Goal: Information Seeking & Learning: Find specific page/section

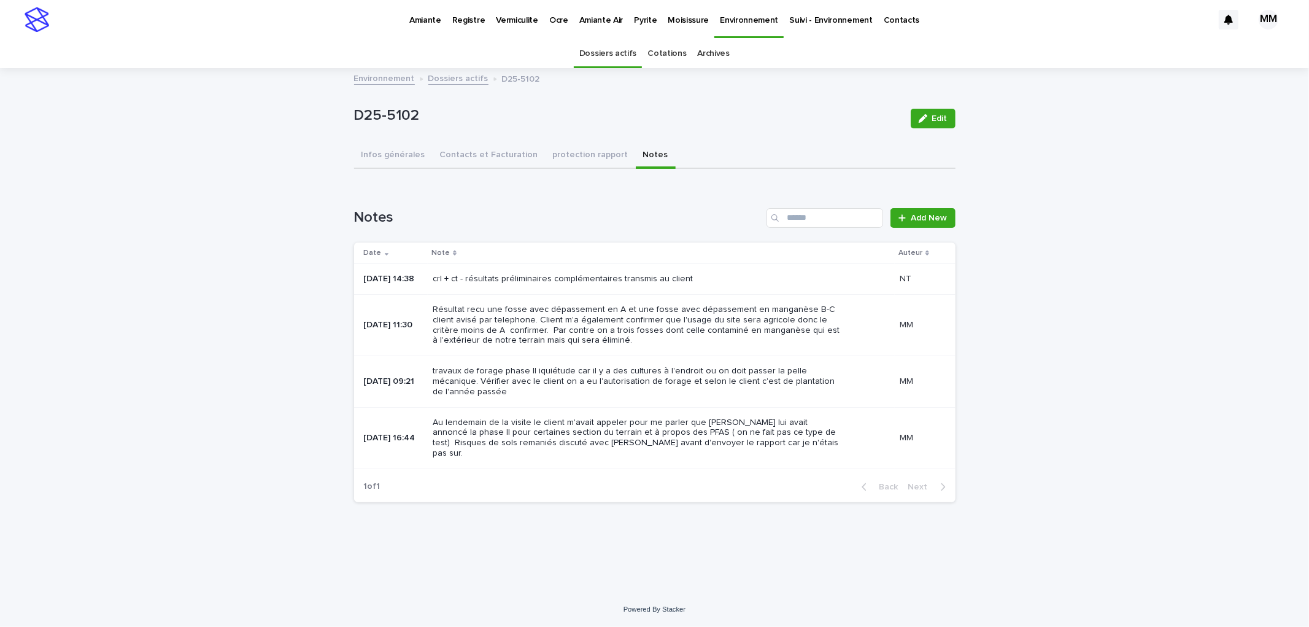
click at [390, 158] on button "Infos générales" at bounding box center [393, 156] width 79 height 26
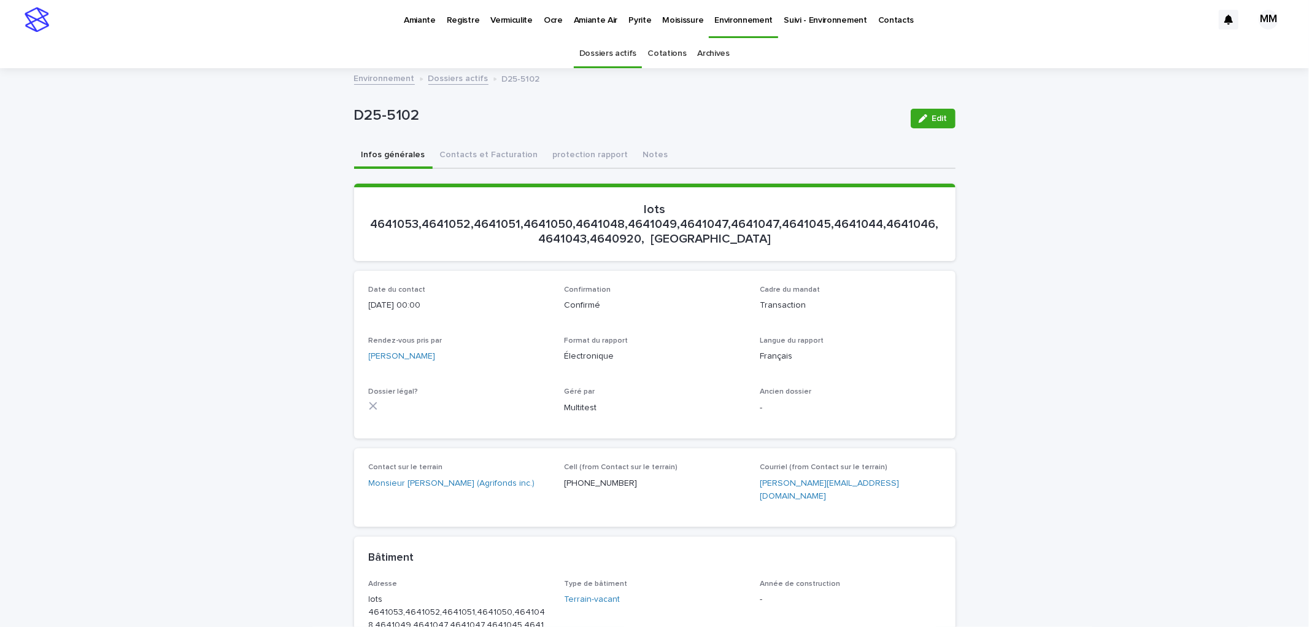
click at [629, 23] on p "Pyrite" at bounding box center [640, 13] width 23 height 26
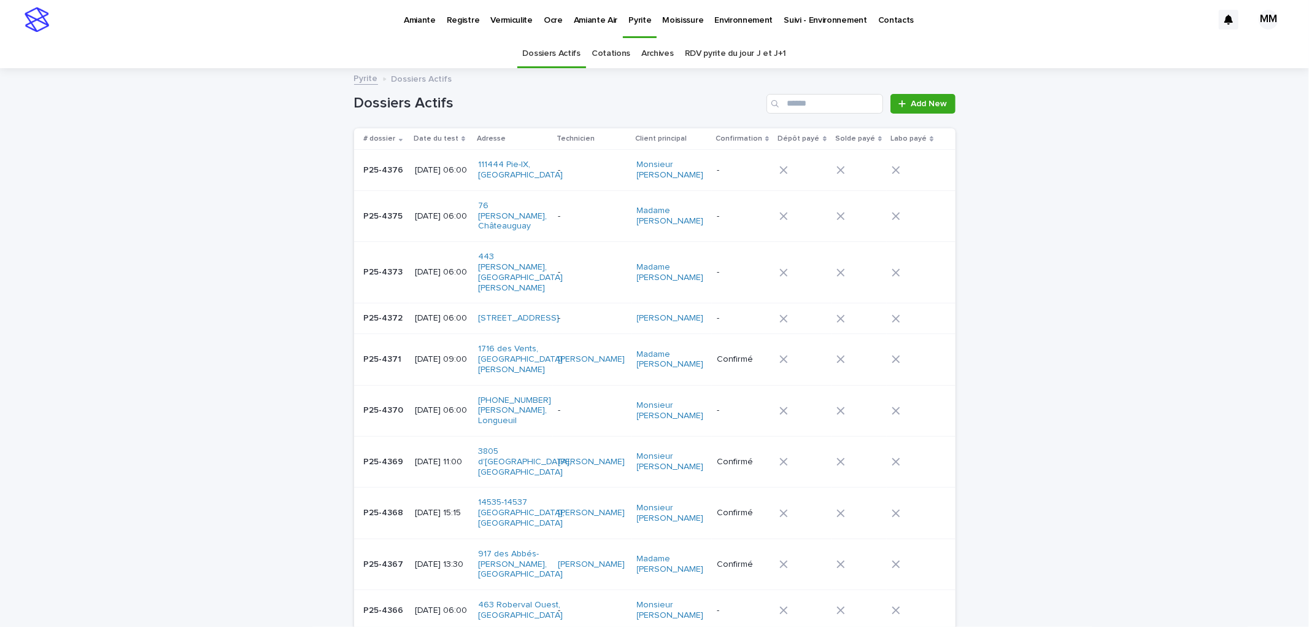
click at [608, 56] on link "Cotations" at bounding box center [611, 53] width 39 height 29
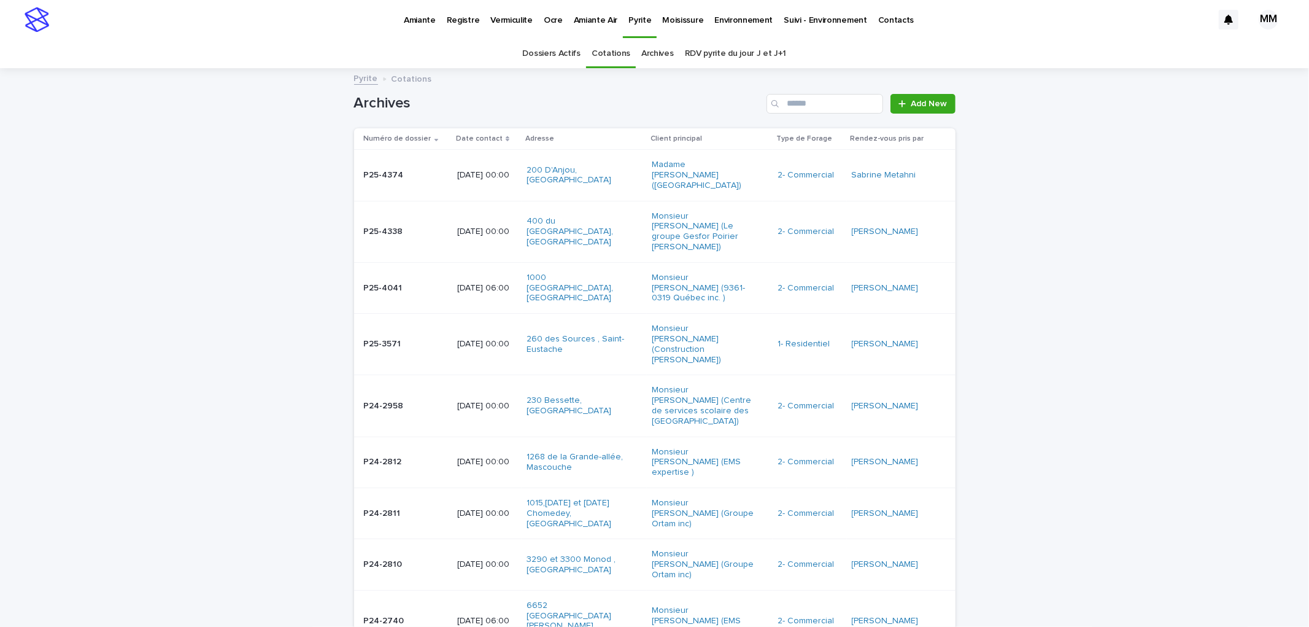
click at [432, 174] on p at bounding box center [405, 175] width 83 height 10
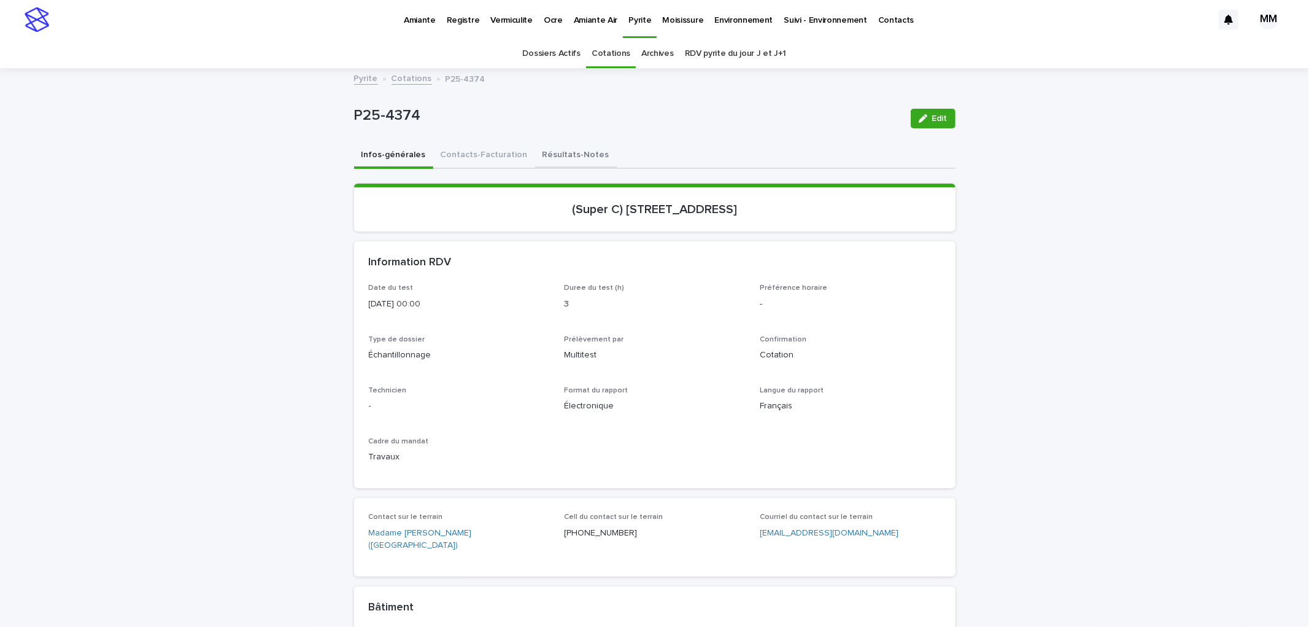
click at [490, 152] on button "Contacts-Facturation" at bounding box center [484, 156] width 102 height 26
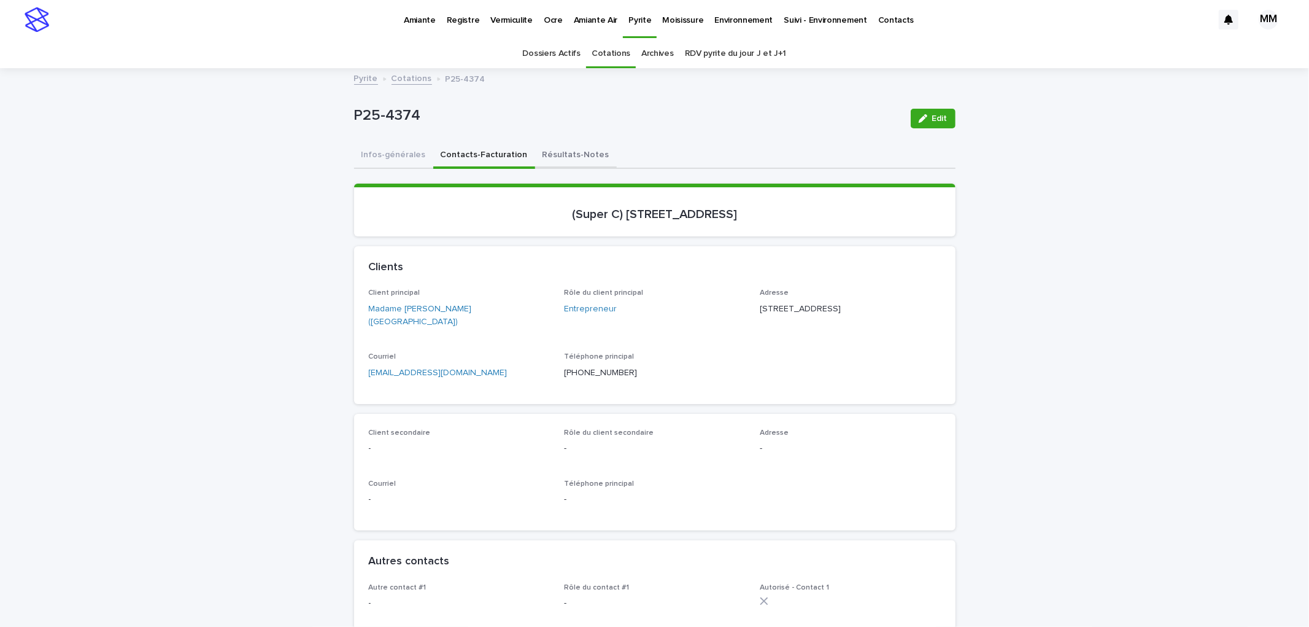
click at [556, 148] on button "Résultats-Notes" at bounding box center [576, 156] width 82 height 26
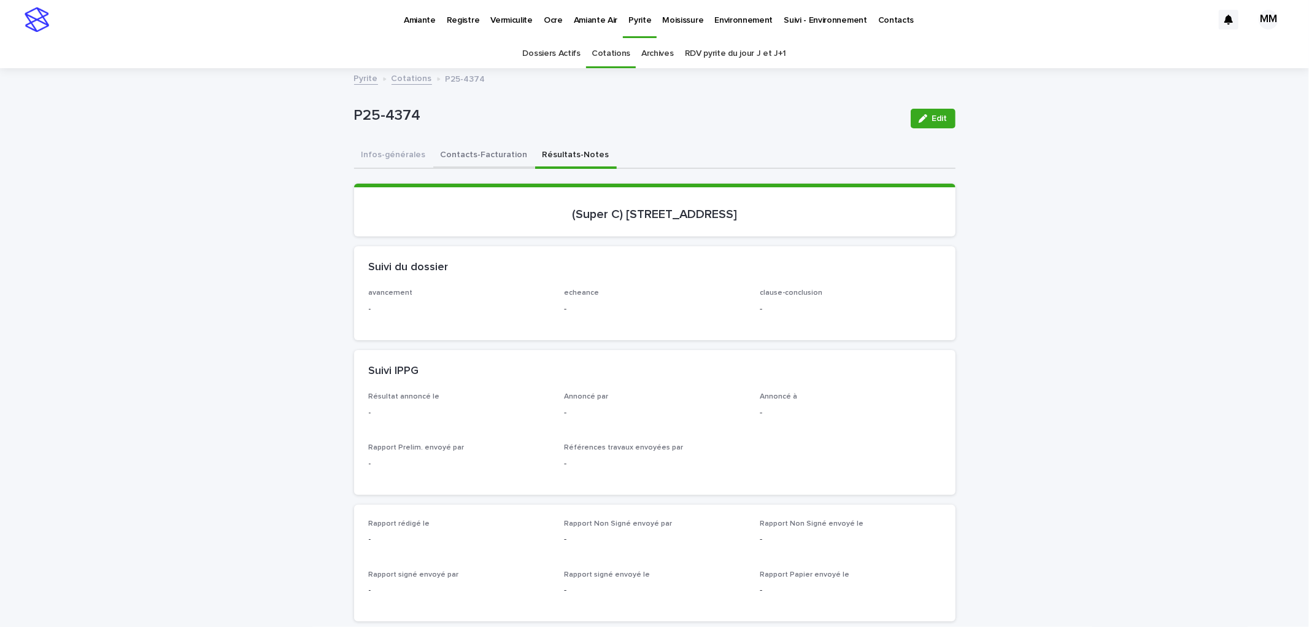
click at [497, 152] on button "Contacts-Facturation" at bounding box center [484, 156] width 102 height 26
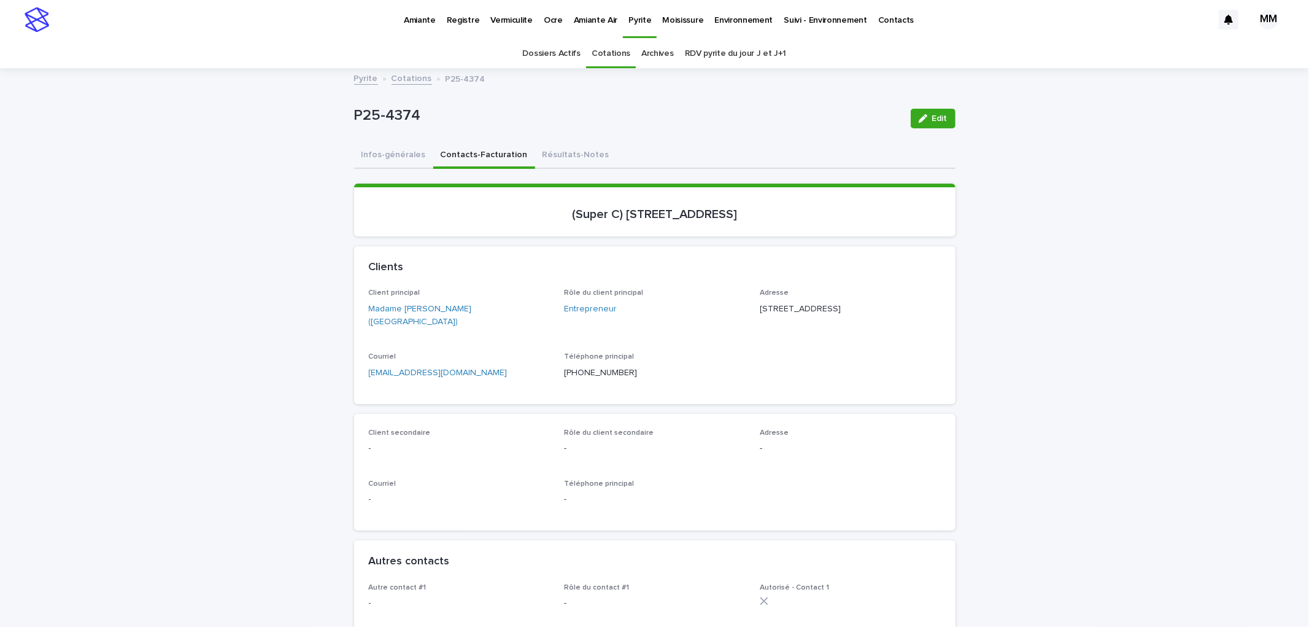
click at [382, 157] on button "Infos-générales" at bounding box center [393, 156] width 79 height 26
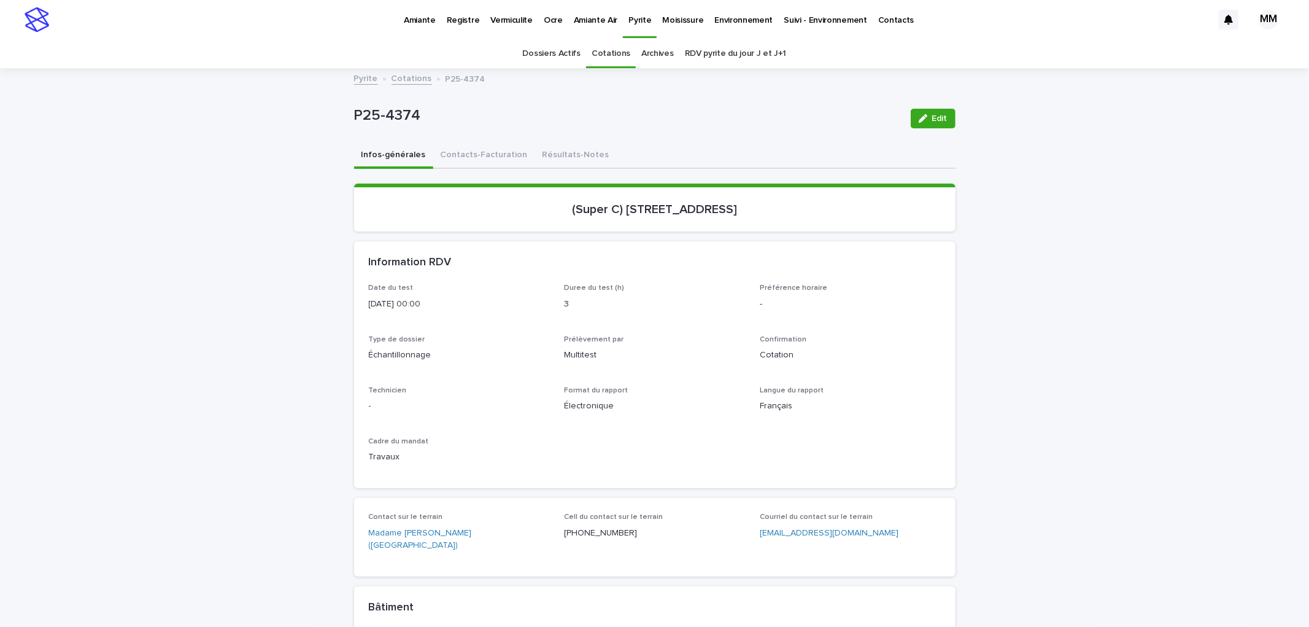
click at [715, 23] on p "Environnement" at bounding box center [744, 13] width 58 height 26
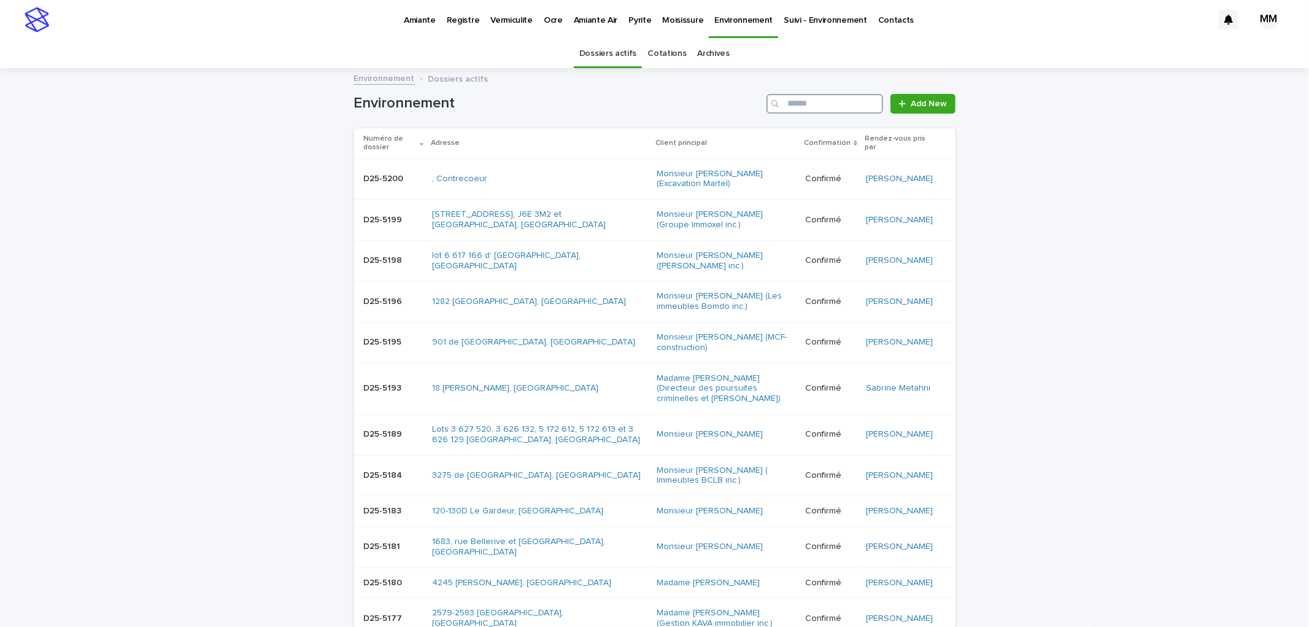
click at [800, 107] on input "Search" at bounding box center [825, 104] width 117 height 20
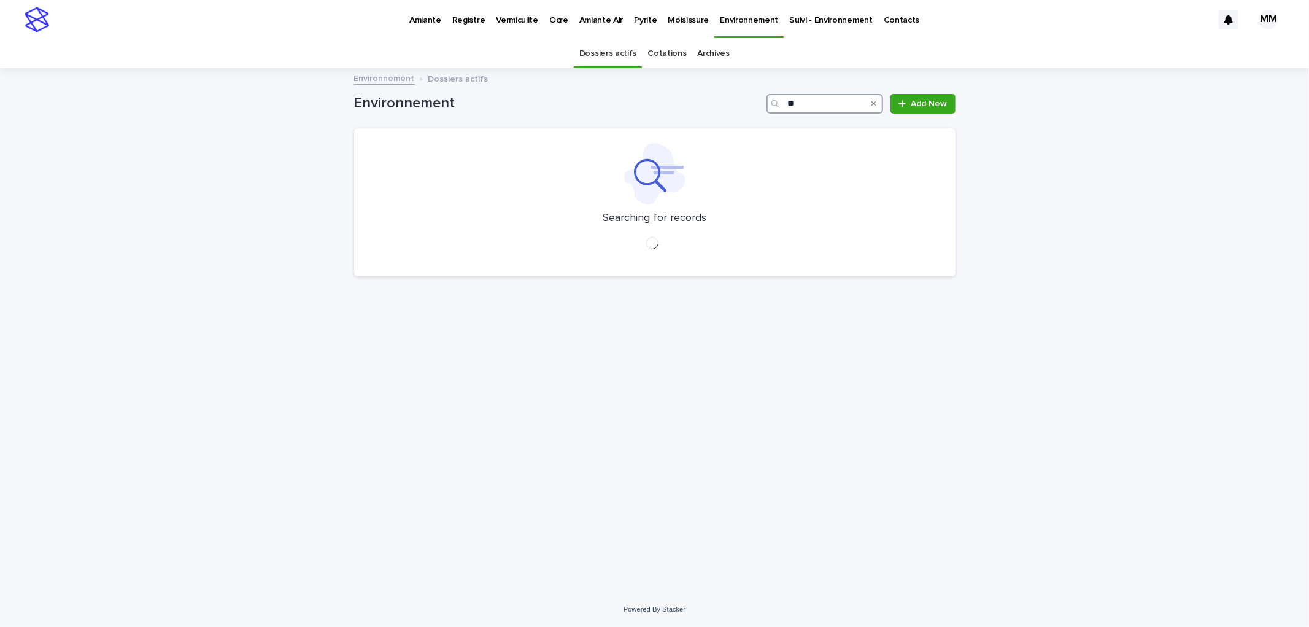
type input "*"
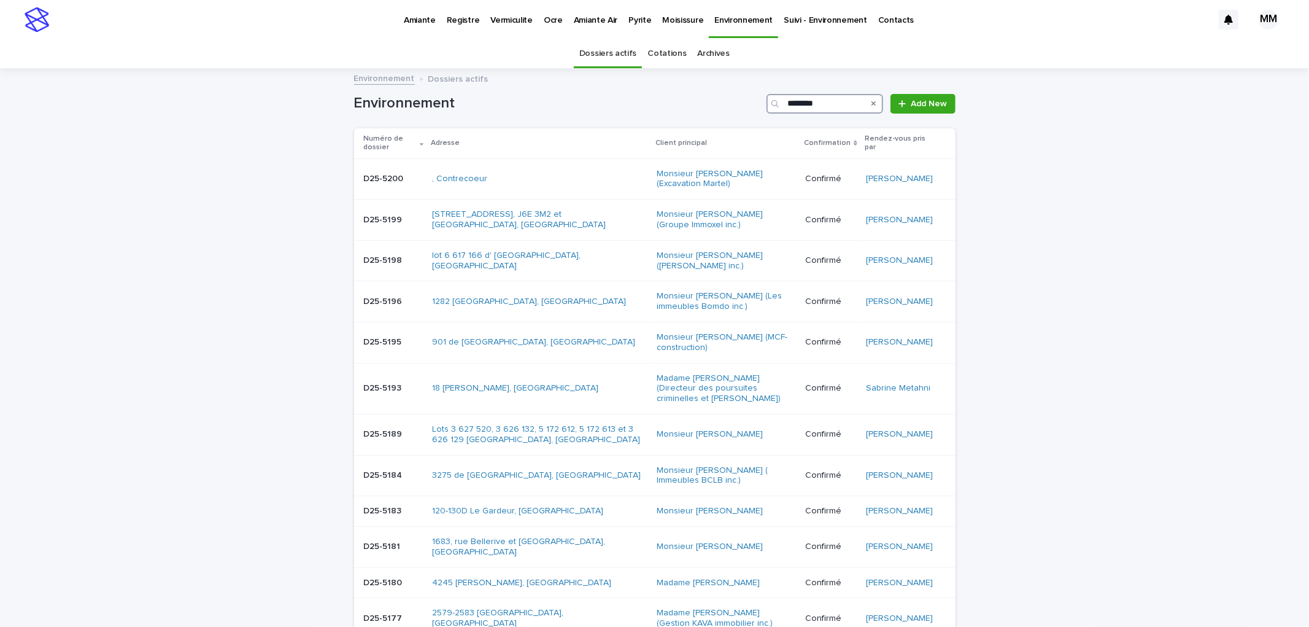
type input "********"
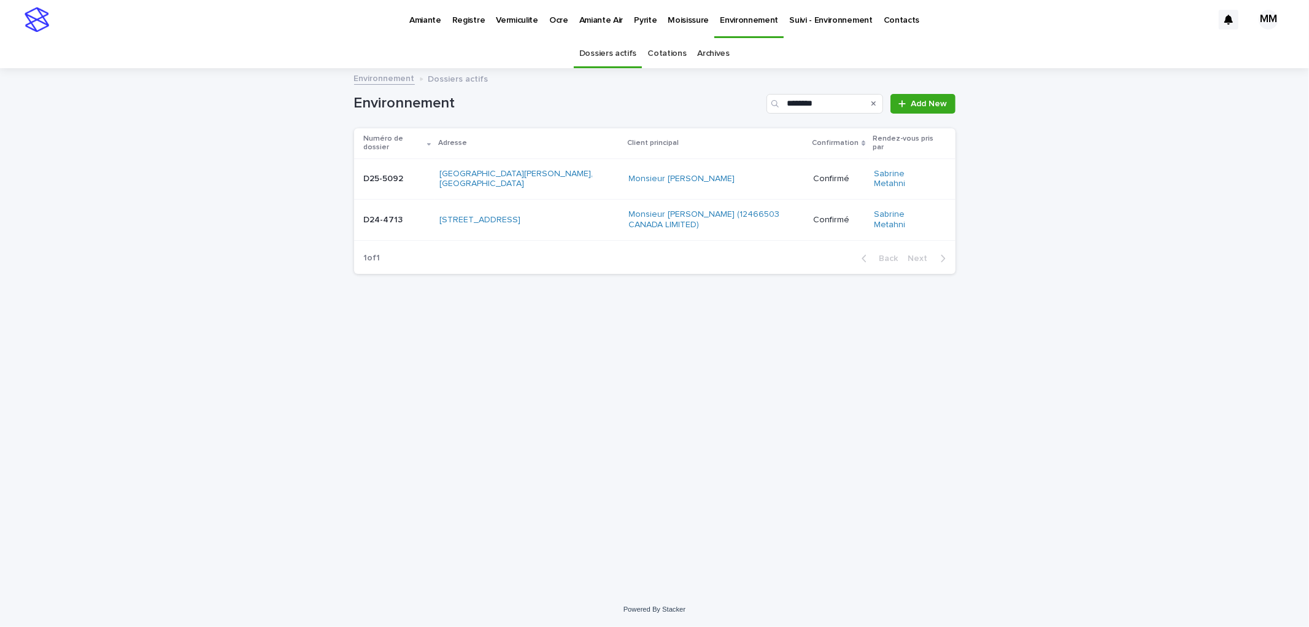
click at [413, 174] on p at bounding box center [397, 179] width 66 height 10
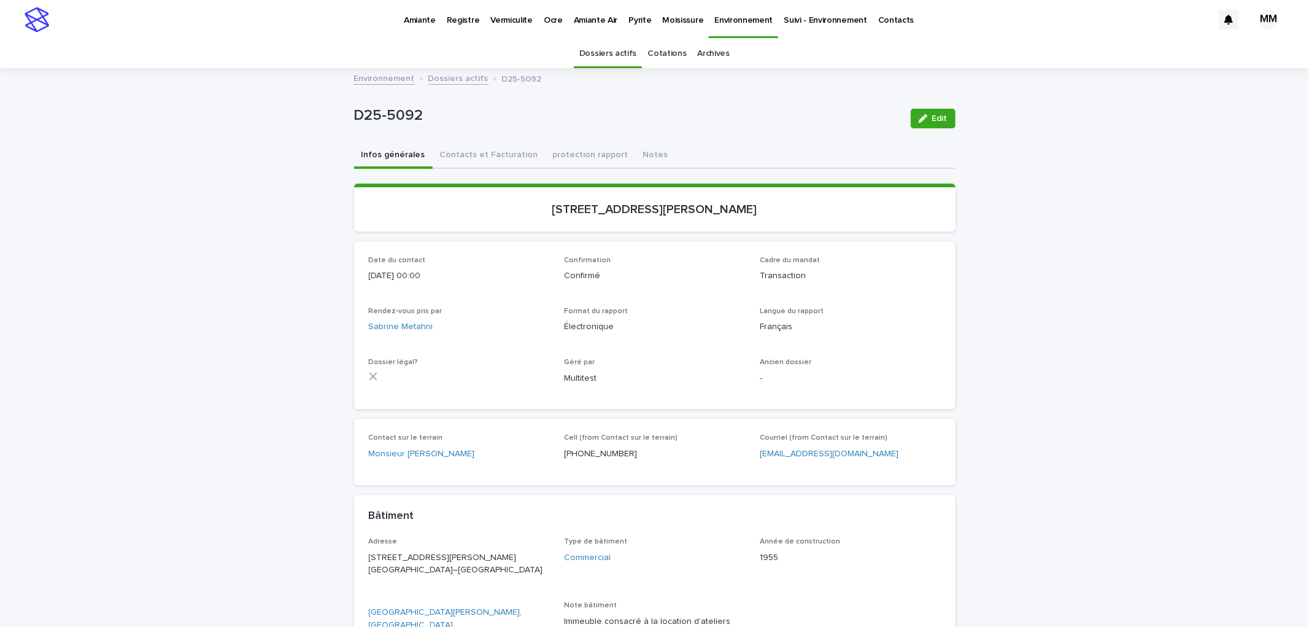
click at [636, 149] on button "Notes" at bounding box center [656, 156] width 40 height 26
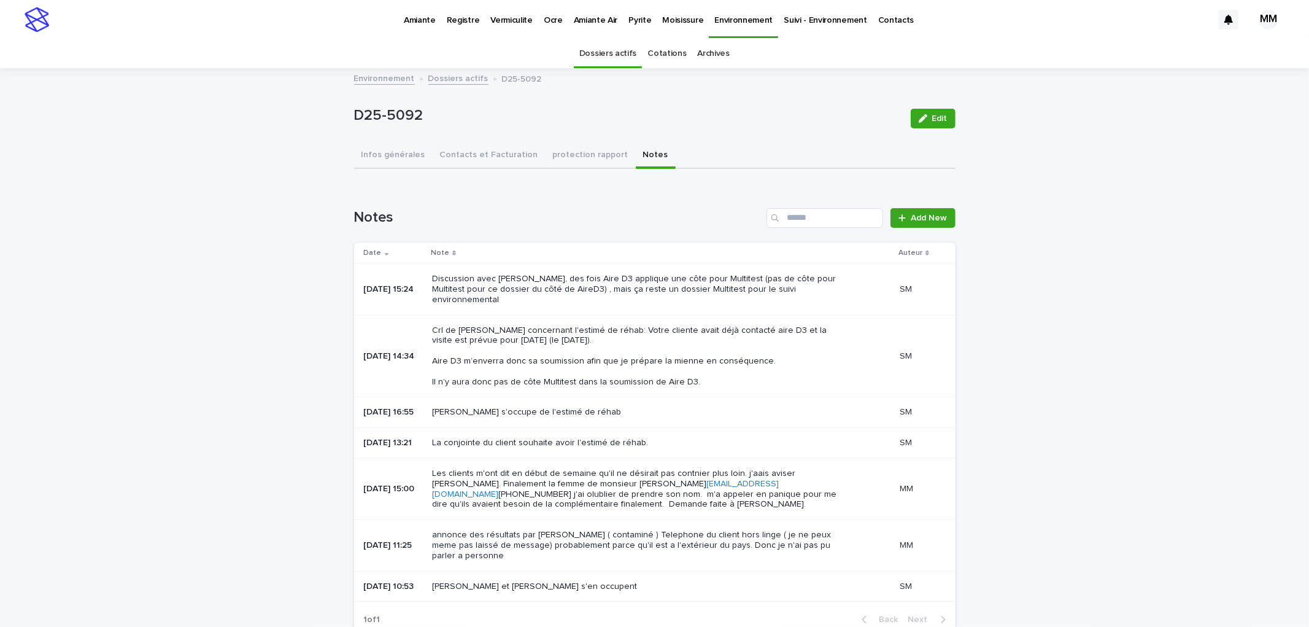
click at [422, 20] on p "Amiante" at bounding box center [420, 13] width 32 height 26
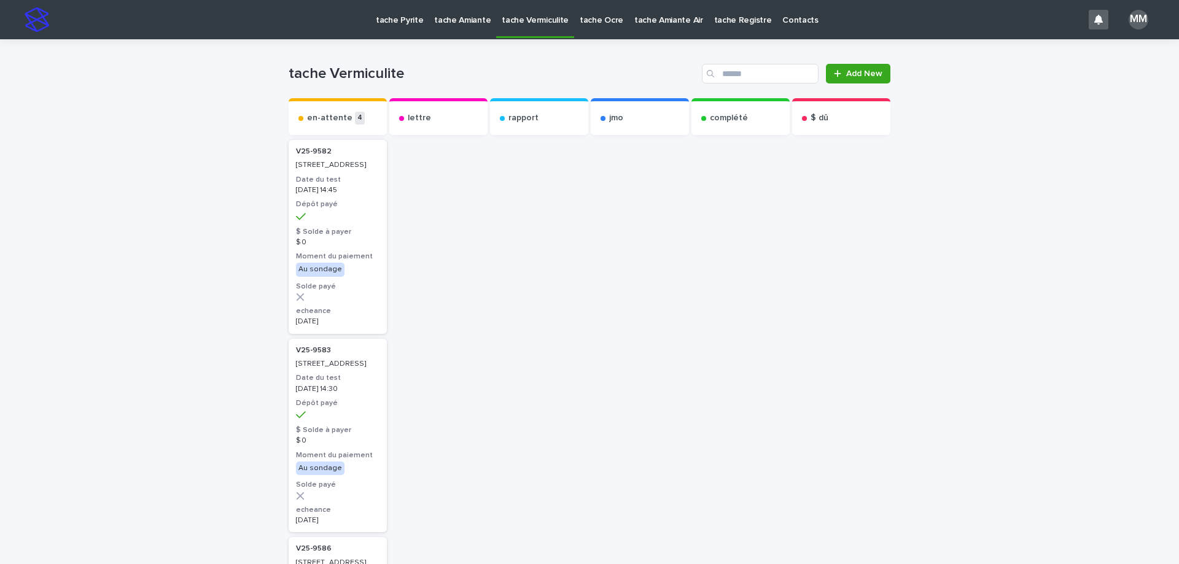
click at [392, 23] on p "tache Pyrite" at bounding box center [399, 13] width 47 height 26
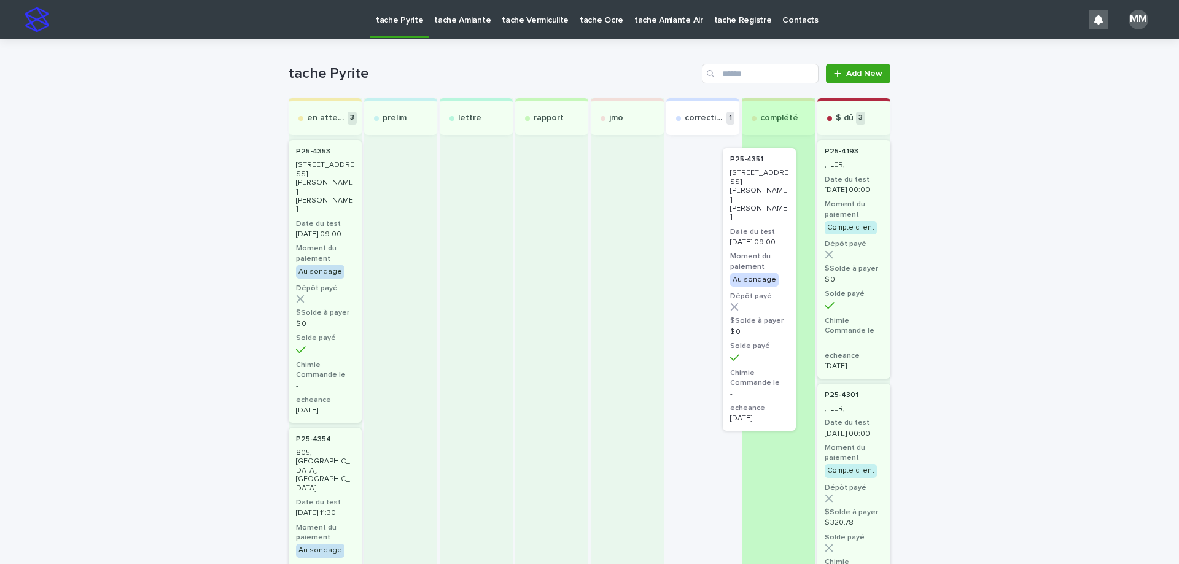
drag, startPoint x: 690, startPoint y: 198, endPoint x: 783, endPoint y: 203, distance: 93.4
click at [783, 203] on div "en attente 3 P25-[STREET_ADDRESS][PERSON_NAME][PERSON_NAME]-le-Grand Date du te…" at bounding box center [590, 559] width 602 height 922
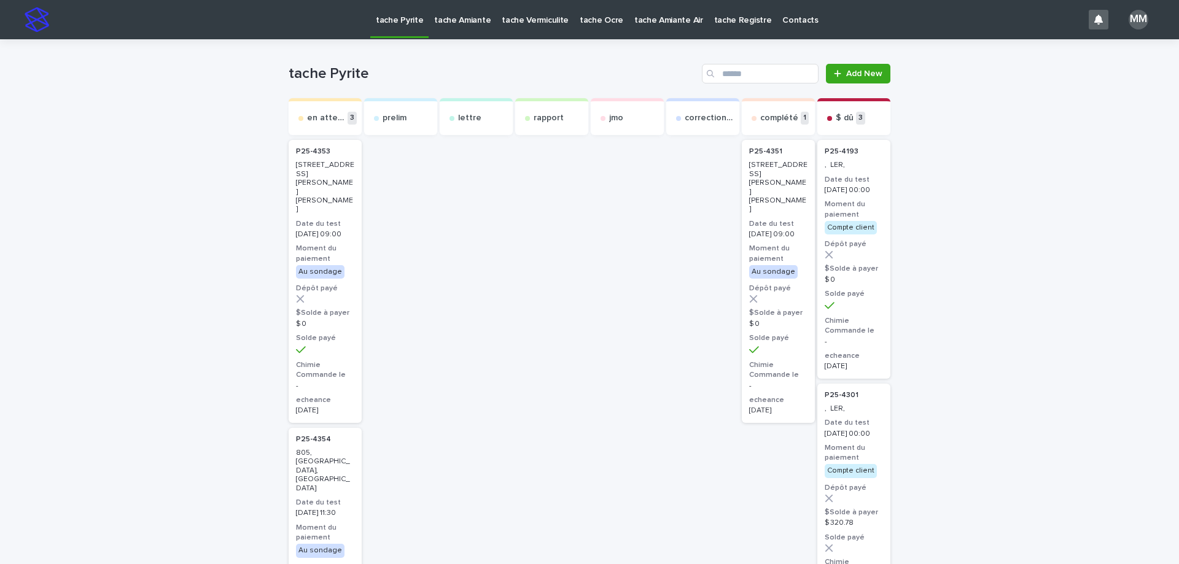
click at [458, 28] on link "tache Amiante" at bounding box center [462, 19] width 68 height 38
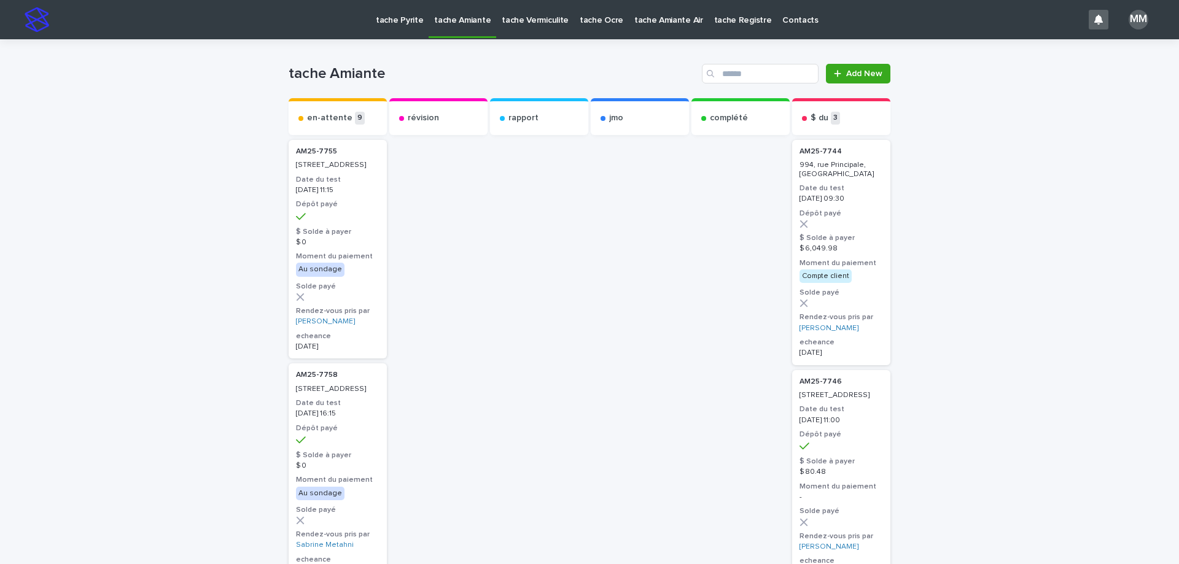
click at [519, 23] on p "tache Vermiculite" at bounding box center [535, 13] width 67 height 26
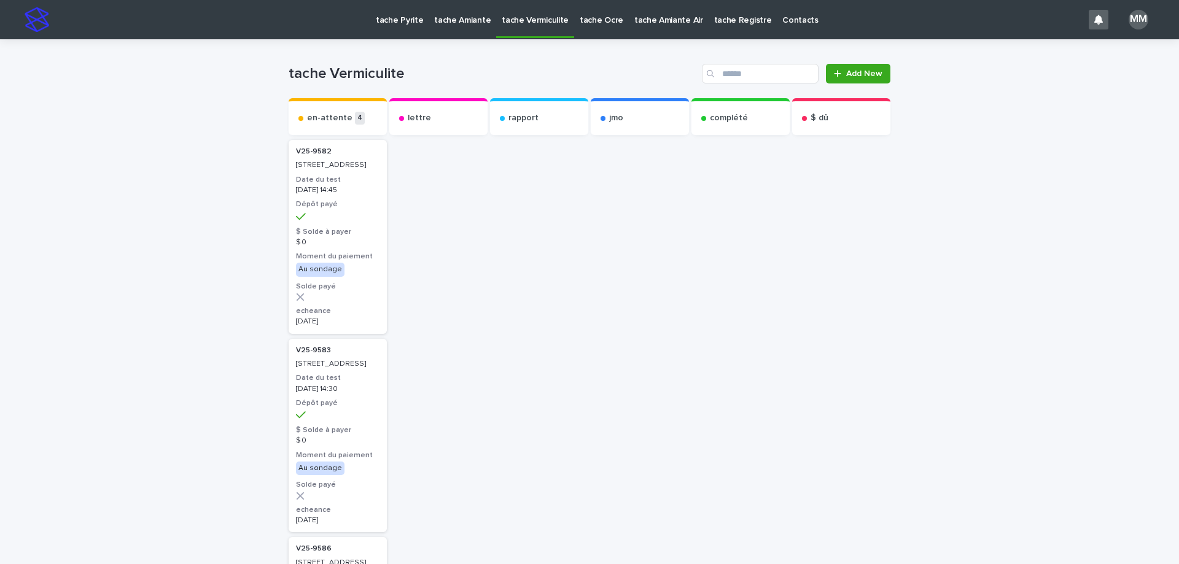
click at [634, 16] on p "tache Amiante Air" at bounding box center [668, 13] width 69 height 26
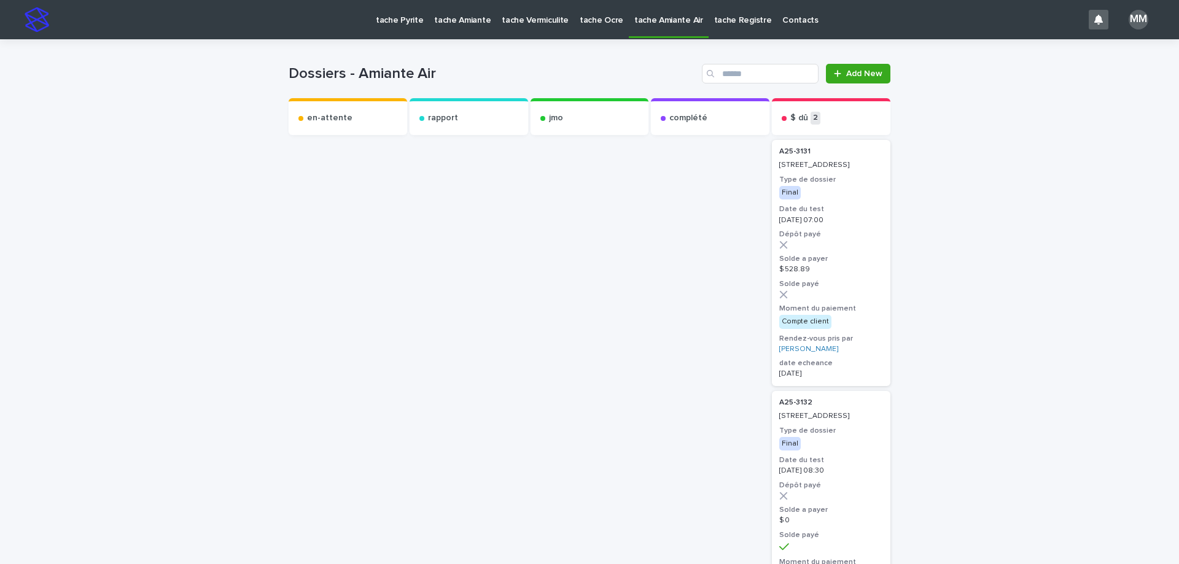
click at [596, 21] on p "tache Ocre" at bounding box center [601, 13] width 44 height 26
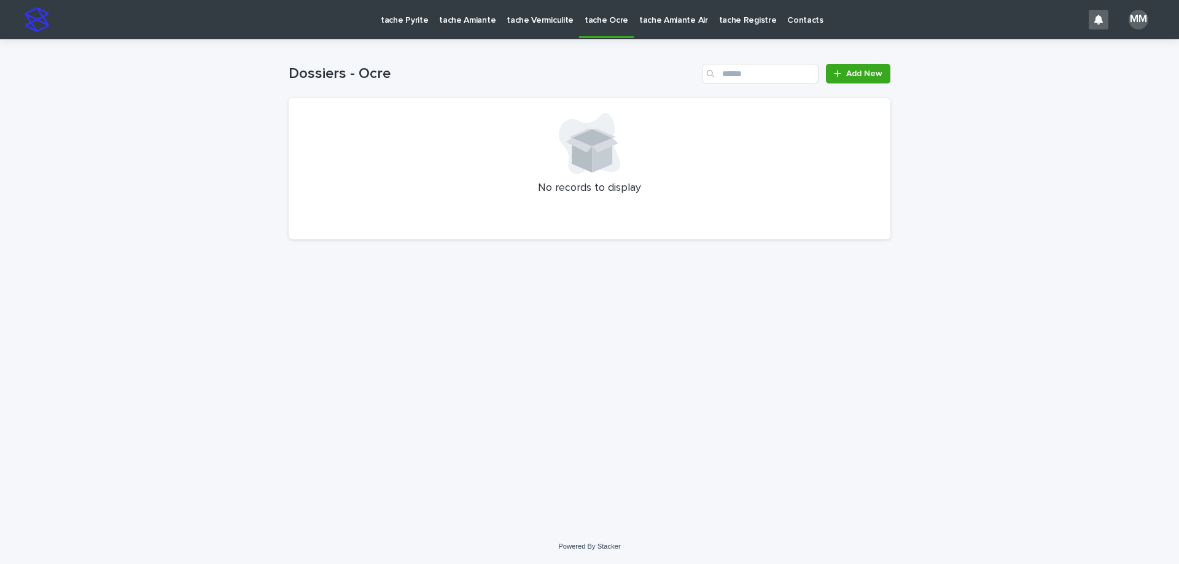
click at [639, 22] on p "tache Amiante Air" at bounding box center [673, 13] width 69 height 26
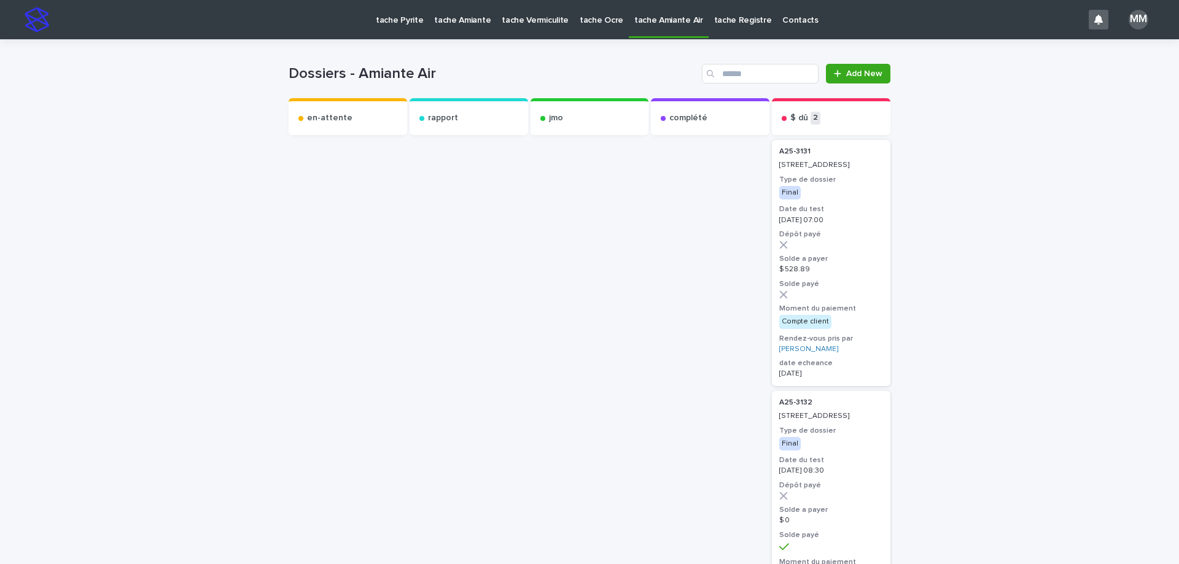
click at [714, 21] on p "tache Registre" at bounding box center [743, 13] width 58 height 26
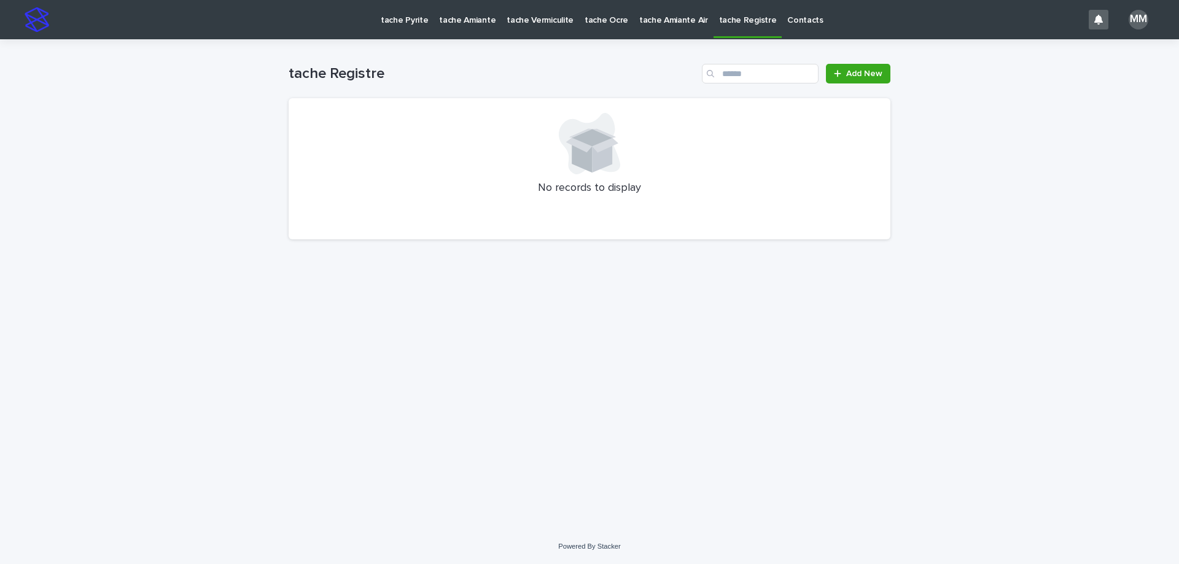
click at [587, 21] on p "tache Ocre" at bounding box center [606, 13] width 44 height 26
click at [465, 23] on p "tache Amiante" at bounding box center [467, 13] width 56 height 26
